Goal: Navigation & Orientation: Find specific page/section

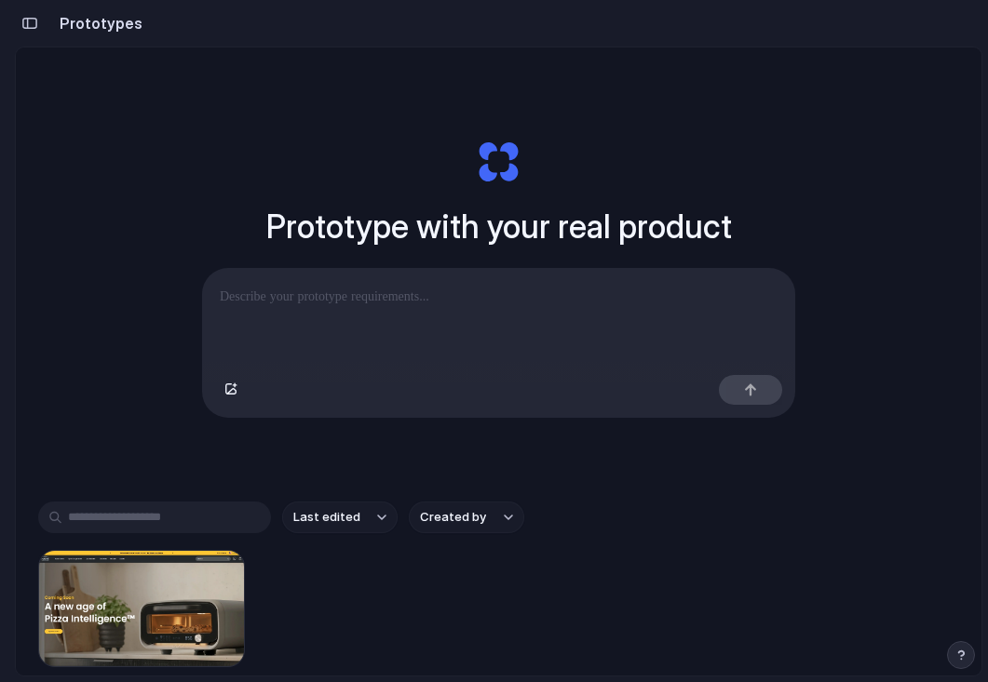
click at [25, 21] on div "button" at bounding box center [29, 23] width 17 height 13
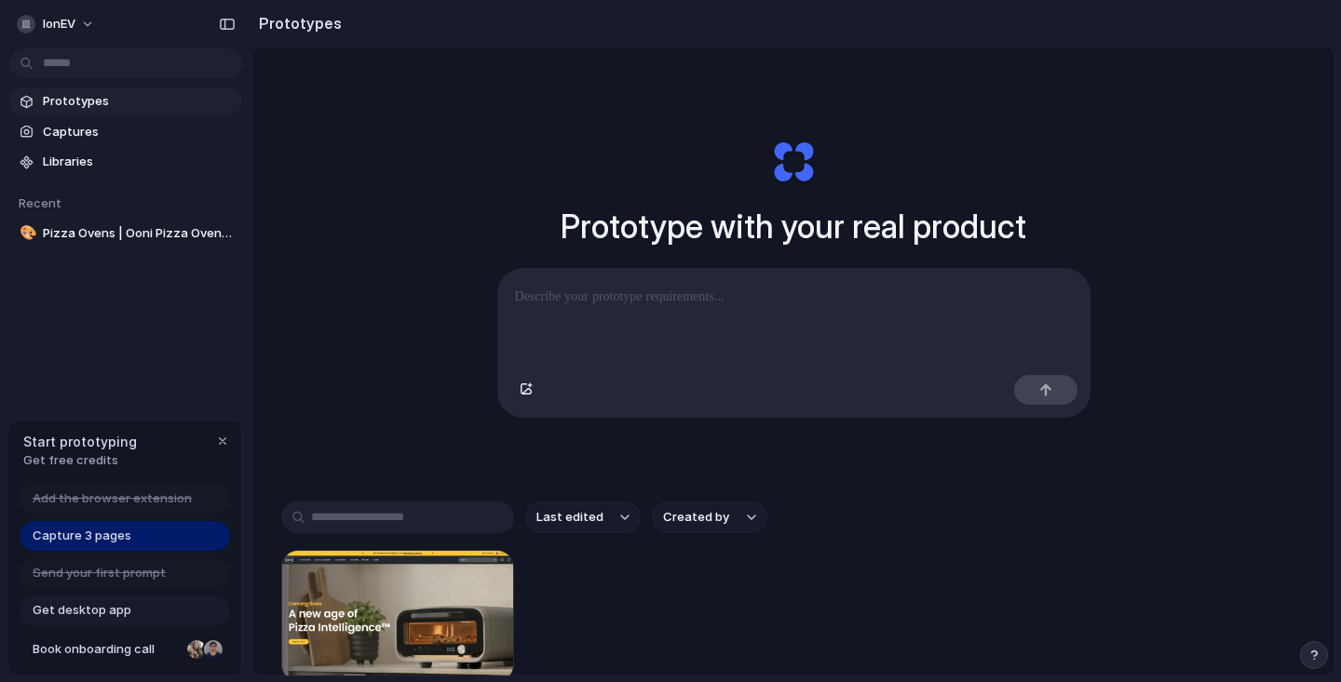
click at [222, 438] on div "button" at bounding box center [222, 441] width 15 height 15
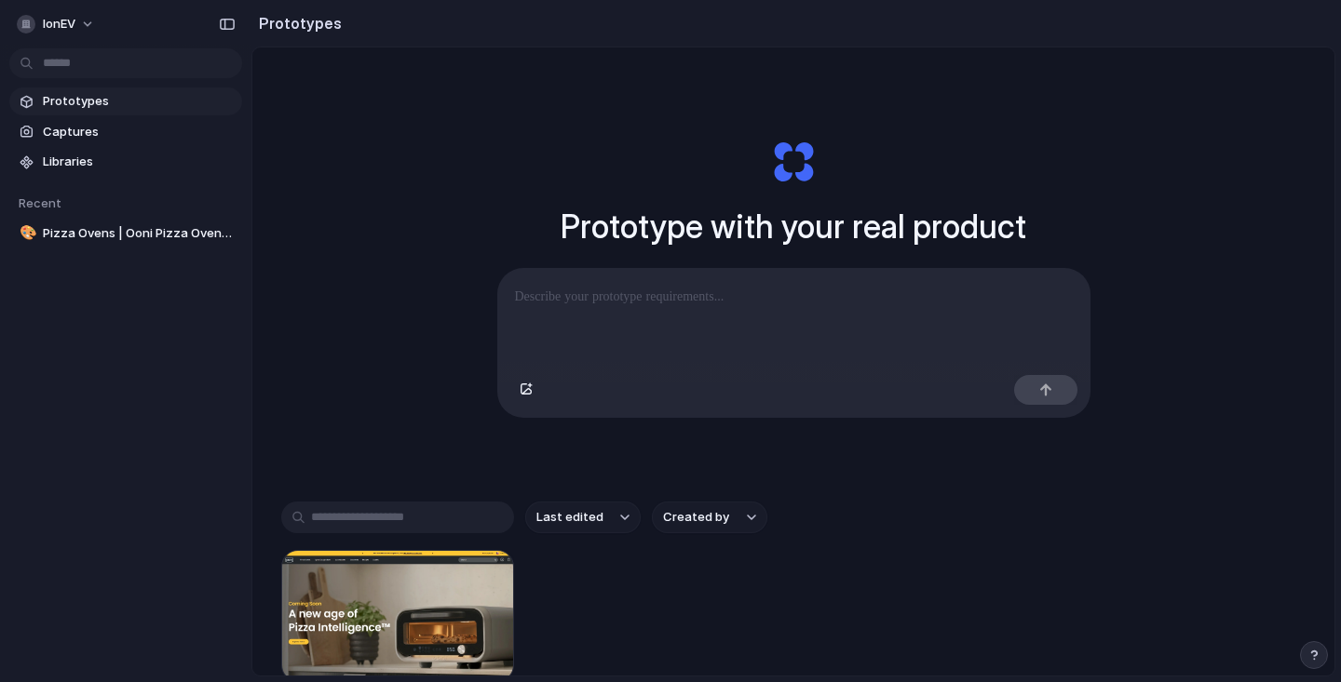
scroll to position [24, 0]
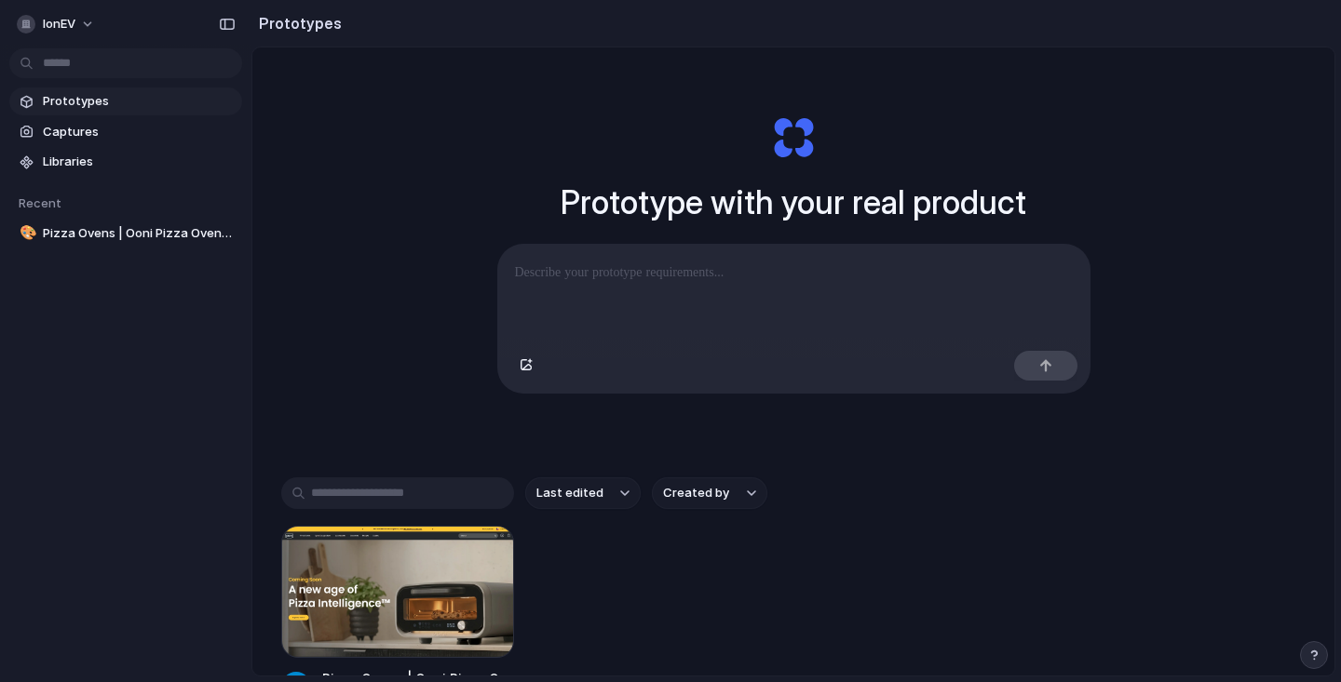
click at [228, 28] on div "button" at bounding box center [227, 24] width 17 height 13
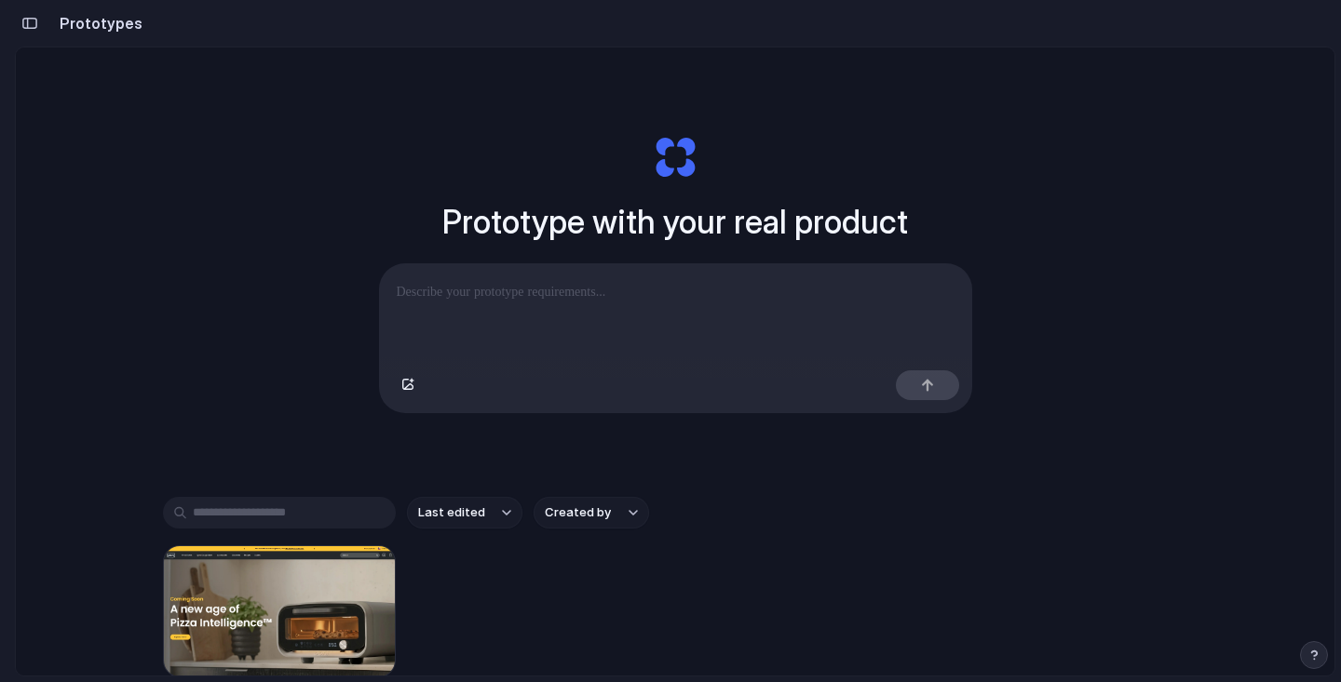
scroll to position [0, 0]
